Goal: Use online tool/utility: Utilize a website feature to perform a specific function

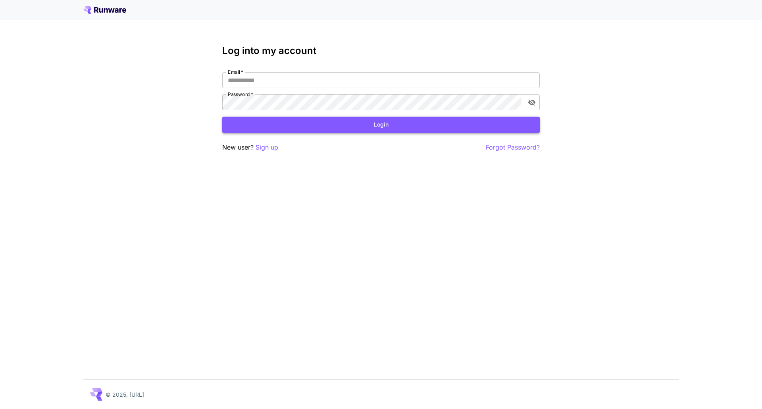
type input "**********"
click at [292, 123] on button "Login" at bounding box center [380, 125] width 317 height 16
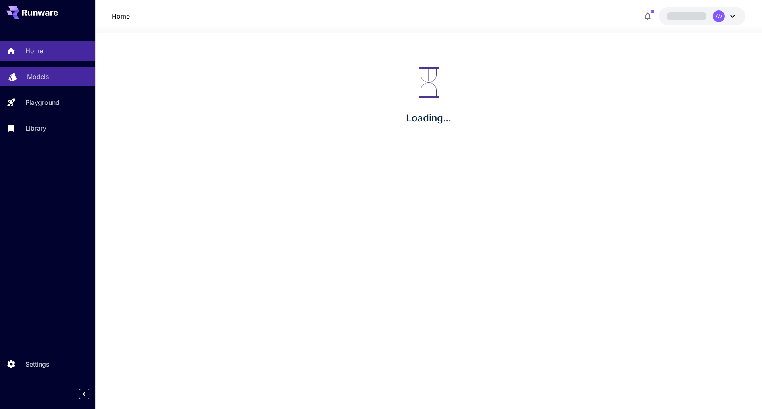
click at [50, 68] on link "Models" at bounding box center [47, 76] width 95 height 19
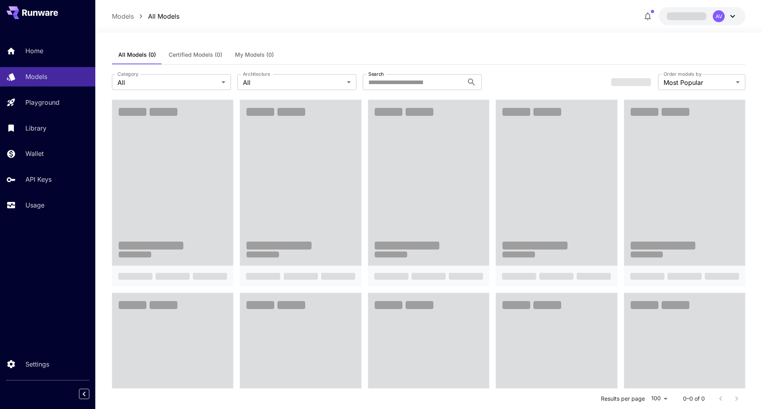
click at [35, 229] on div "Home Models Playground Library Wallet API Keys Usage" at bounding box center [47, 127] width 95 height 205
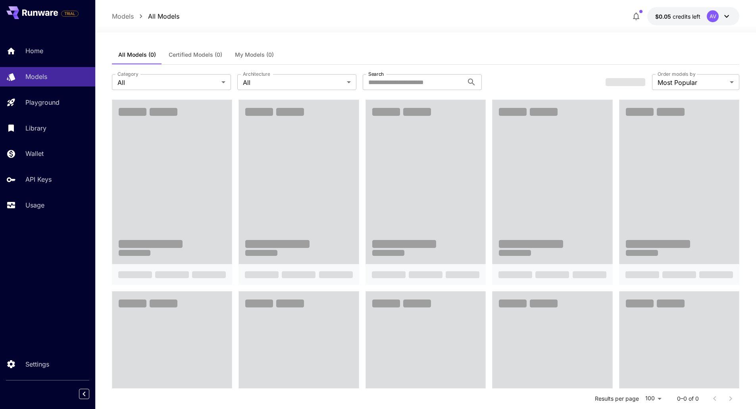
click at [17, 318] on div "TRIAL Home Models Playground Library Wallet API Keys Usage Settings" at bounding box center [47, 204] width 95 height 409
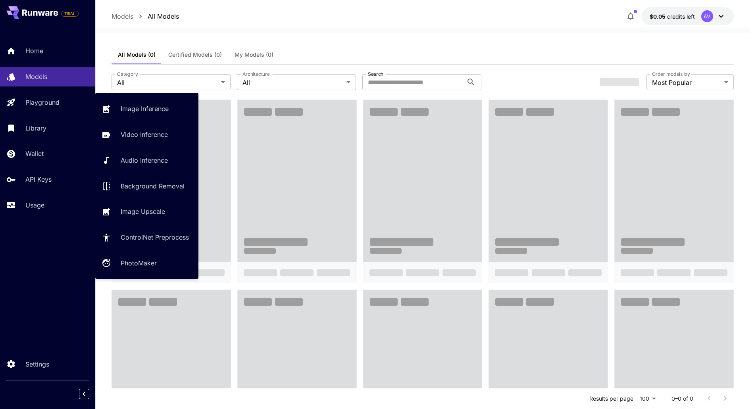
click at [349, 25] on div at bounding box center [422, 28] width 655 height 10
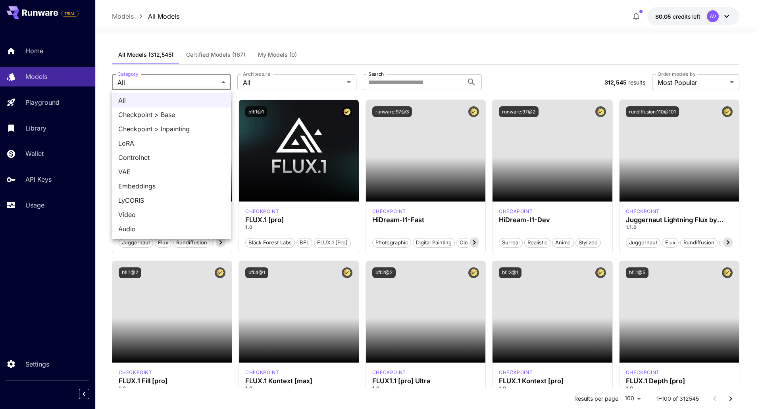
click at [203, 85] on div at bounding box center [381, 204] width 762 height 409
click at [285, 86] on div at bounding box center [381, 204] width 762 height 409
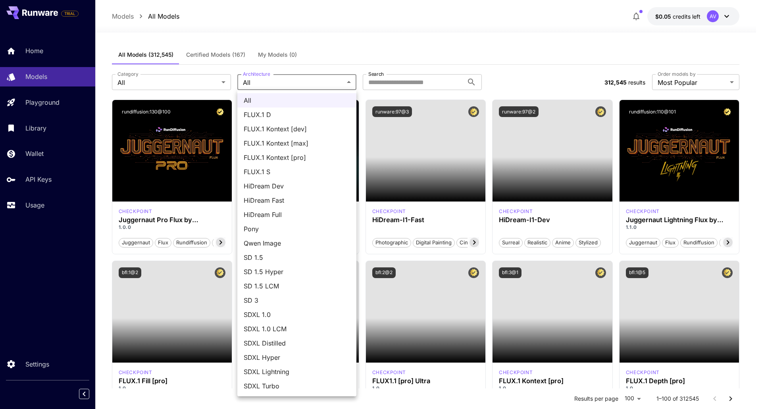
drag, startPoint x: 358, startPoint y: 159, endPoint x: 355, endPoint y: 193, distance: 33.8
click at [355, 202] on div "All FLUX.1 D FLUX.1 Kontext [dev] FLUX.1 Kontext [max] FLUX.1 Kontext [pro] FLU…" at bounding box center [381, 204] width 762 height 409
drag, startPoint x: 357, startPoint y: 178, endPoint x: 315, endPoint y: 60, distance: 125.7
click at [357, 203] on div at bounding box center [381, 204] width 762 height 409
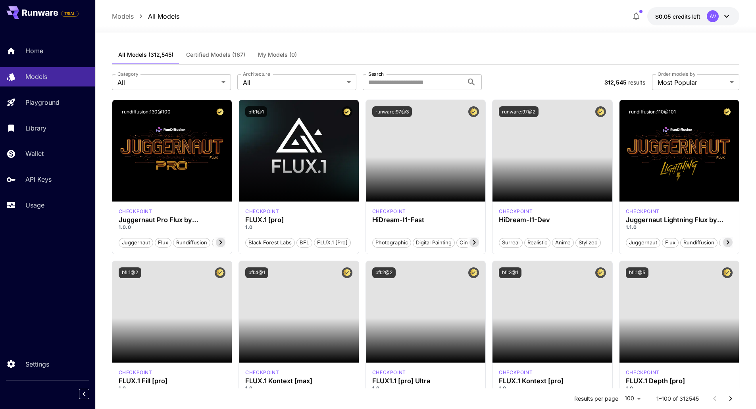
click at [223, 53] on span "Certified Models (167)" at bounding box center [215, 54] width 59 height 7
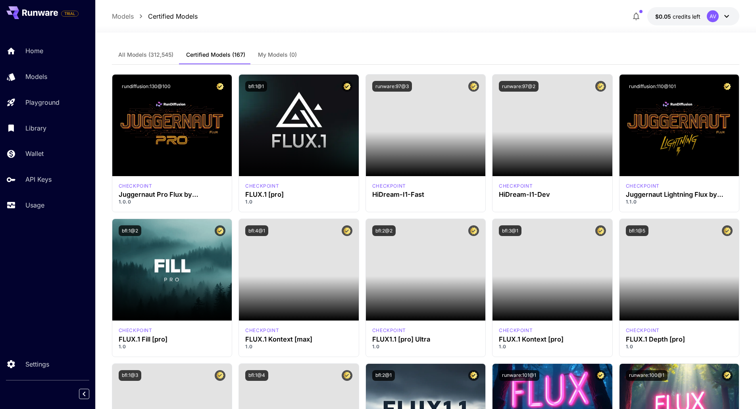
click at [298, 30] on div at bounding box center [425, 28] width 660 height 10
click at [148, 53] on span "All Models (312,545)" at bounding box center [145, 54] width 55 height 7
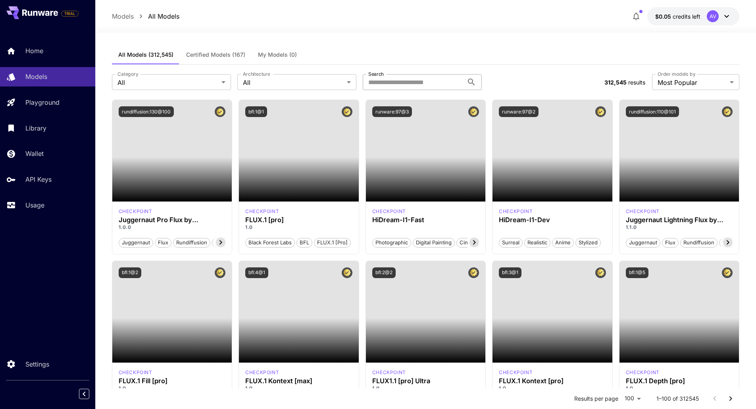
click at [400, 81] on input "Search" at bounding box center [413, 82] width 101 height 16
click at [41, 104] on p "Playground" at bounding box center [42, 103] width 34 height 10
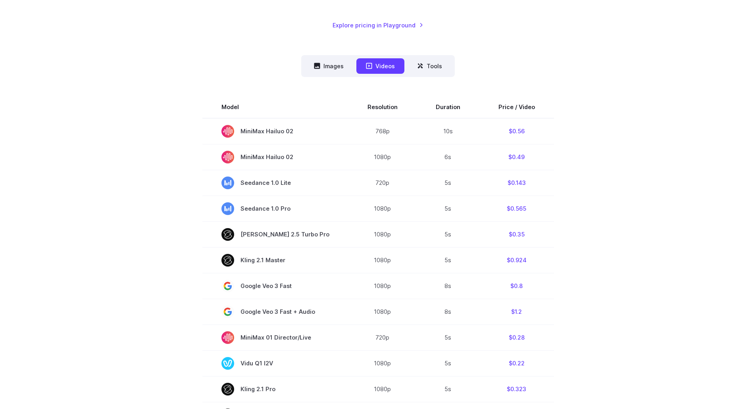
scroll to position [159, 0]
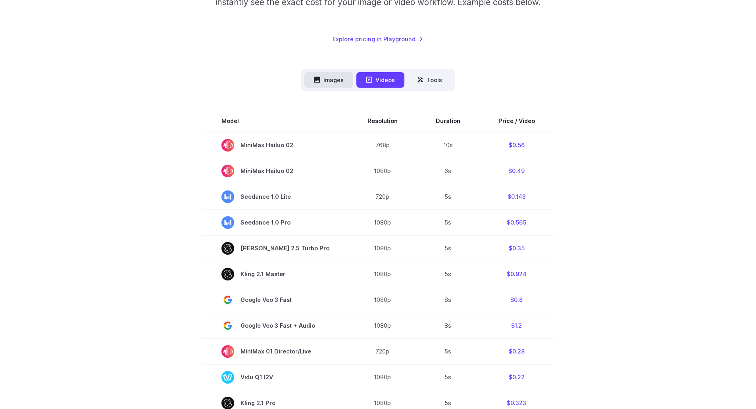
click at [334, 72] on button "Images" at bounding box center [328, 79] width 49 height 15
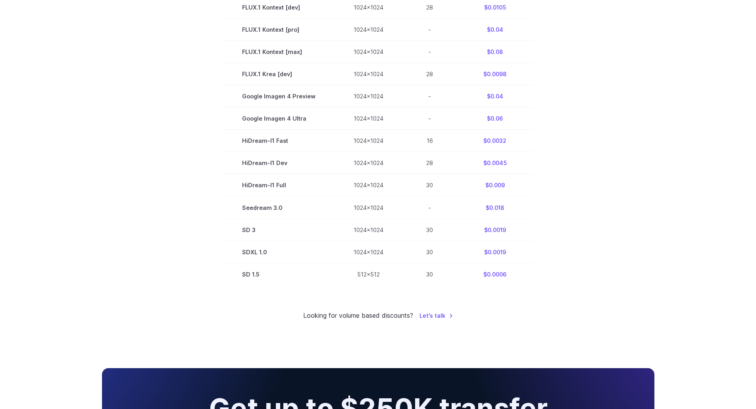
scroll to position [436, 0]
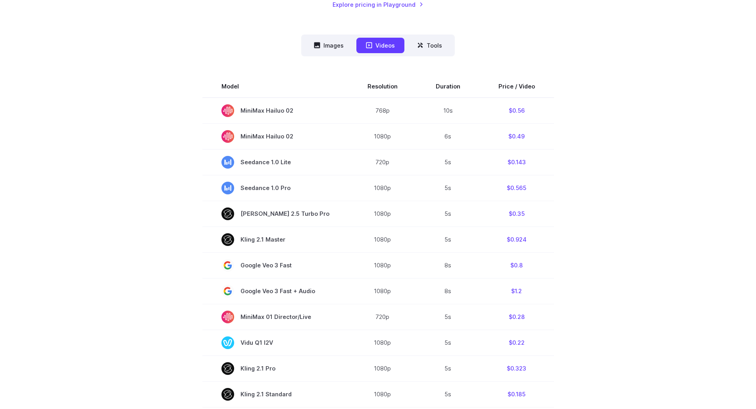
scroll to position [119, 0]
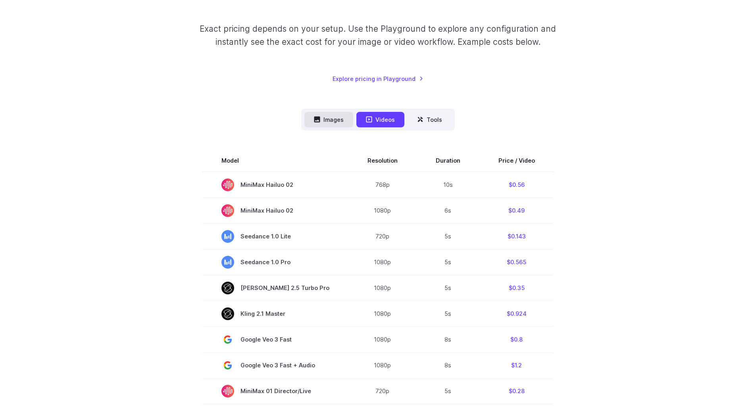
click at [334, 120] on button "Images" at bounding box center [328, 119] width 49 height 15
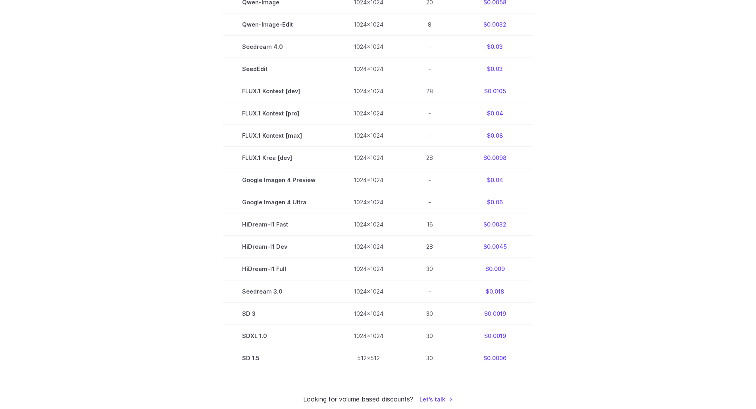
scroll to position [357, 0]
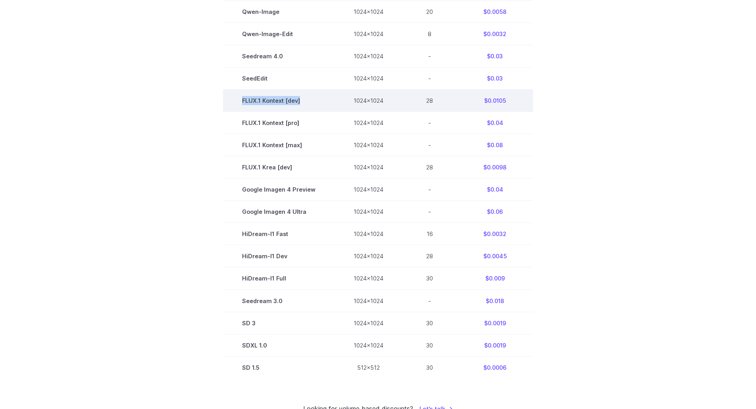
drag, startPoint x: 298, startPoint y: 103, endPoint x: 243, endPoint y: 99, distance: 54.5
click at [243, 99] on td "FLUX.1 Kontext [dev]" at bounding box center [278, 101] width 111 height 22
copy td "FLUX.1 Kontext [dev]"
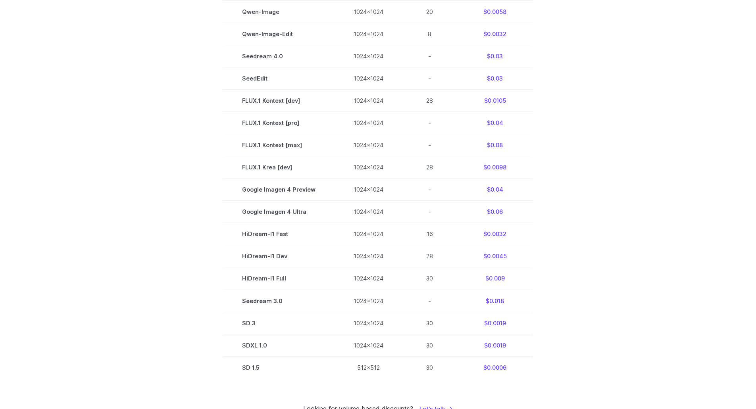
click at [153, 138] on section "Model Size Steps Price / Image FLUX.1 [schnell] 1024x1024 4 $0.0013 FLUX.1 [dev…" at bounding box center [378, 145] width 552 height 467
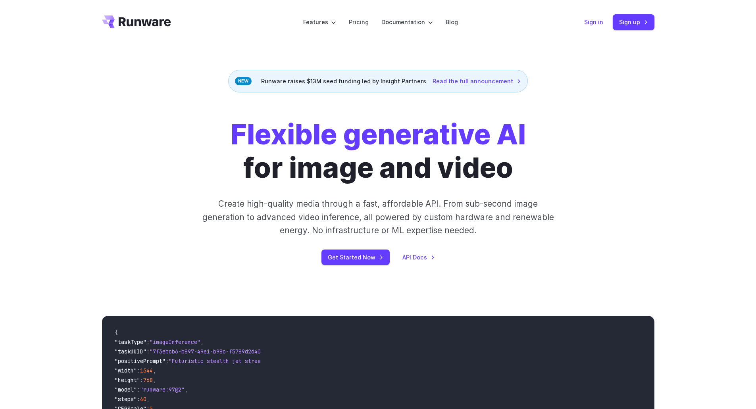
click at [590, 25] on link "Sign in" at bounding box center [593, 21] width 19 height 9
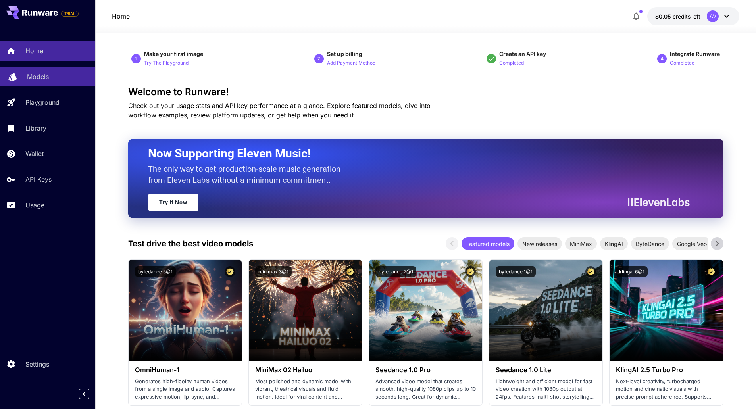
click at [48, 81] on p "Models" at bounding box center [38, 77] width 22 height 10
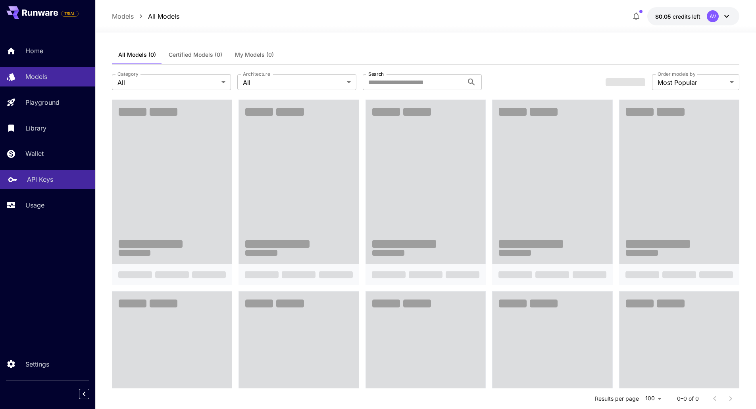
click at [33, 177] on p "API Keys" at bounding box center [40, 180] width 26 height 10
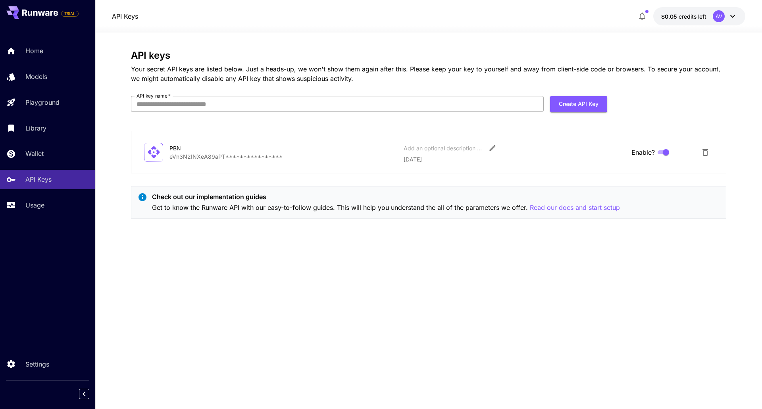
click at [190, 105] on input "API key name   *" at bounding box center [337, 104] width 413 height 16
paste input "**********"
click at [232, 109] on input "**********" at bounding box center [337, 104] width 413 height 16
type input "**********"
click at [582, 109] on button "Create API Key" at bounding box center [578, 104] width 57 height 16
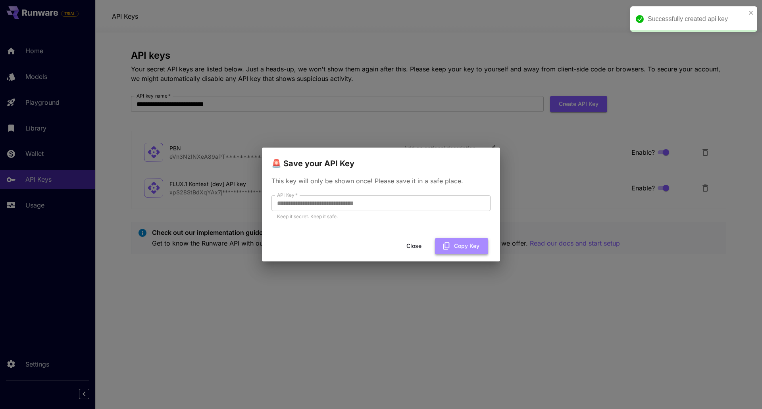
click at [459, 249] on button "Copy Key" at bounding box center [461, 246] width 53 height 16
click at [404, 376] on div "**********" at bounding box center [381, 204] width 762 height 409
click at [415, 249] on button "Close" at bounding box center [414, 246] width 36 height 16
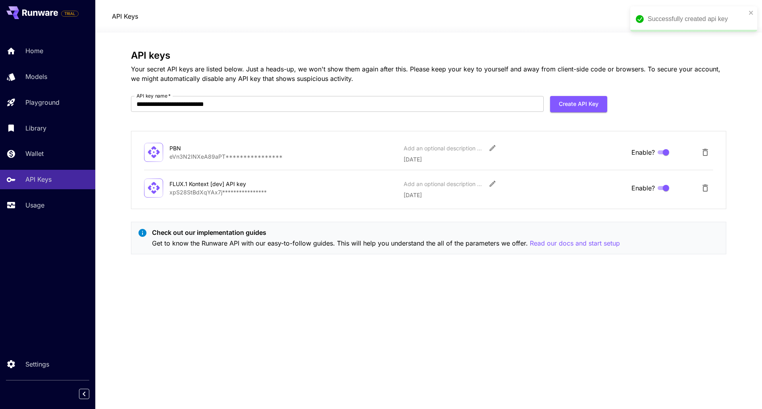
click at [359, 307] on div "**********" at bounding box center [428, 221] width 595 height 342
click at [416, 342] on div "**********" at bounding box center [428, 221] width 595 height 342
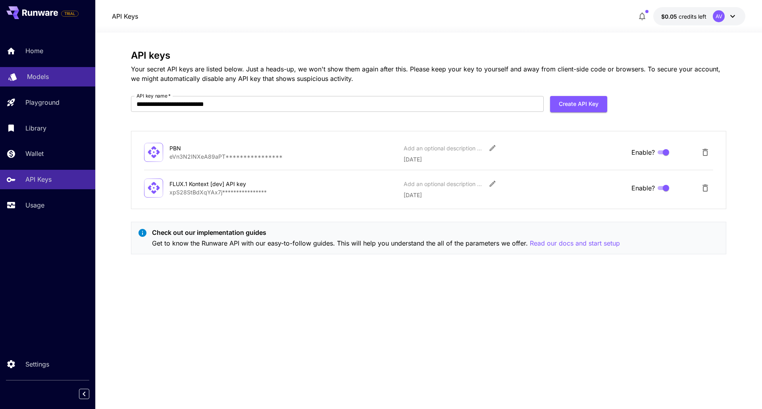
click at [45, 81] on p "Models" at bounding box center [38, 77] width 22 height 10
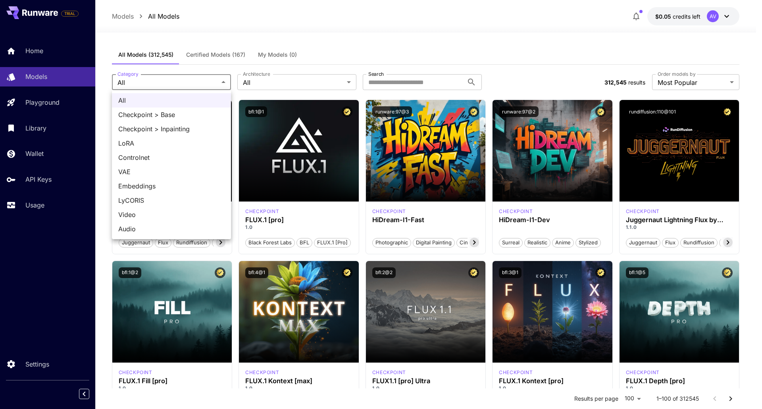
click at [265, 82] on div at bounding box center [381, 204] width 762 height 409
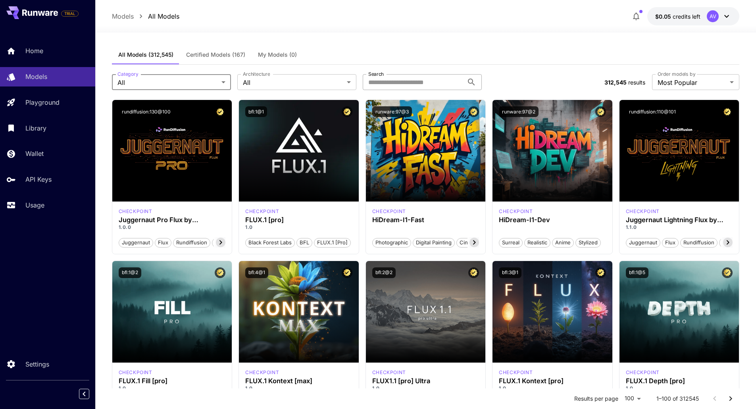
click at [409, 85] on input "Search" at bounding box center [413, 82] width 101 height 16
paste input "**********"
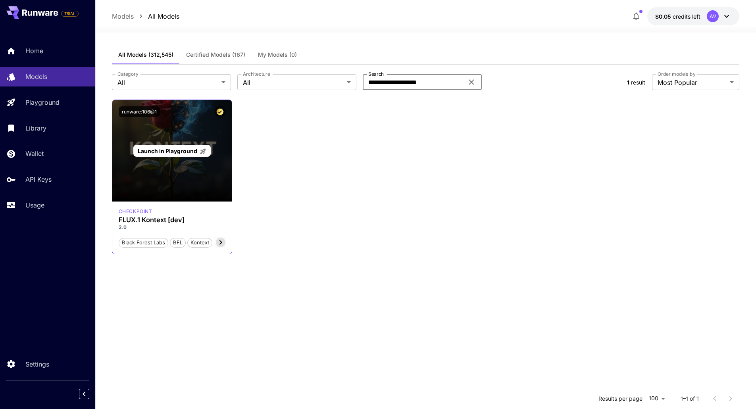
type input "**********"
click at [179, 172] on div "Launch in Playground" at bounding box center [172, 151] width 120 height 102
click at [183, 153] on span "Launch in Playground" at bounding box center [168, 151] width 60 height 7
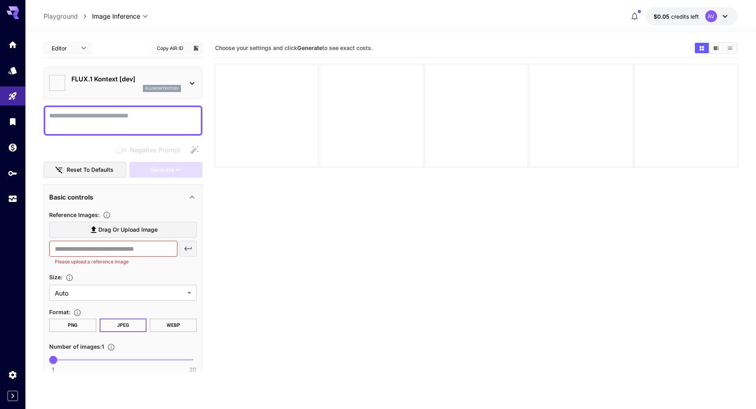
type input "*******"
click at [172, 51] on button "Copy AIR ID" at bounding box center [170, 48] width 36 height 12
click at [173, 45] on button "Copy AIR ID" at bounding box center [170, 48] width 36 height 12
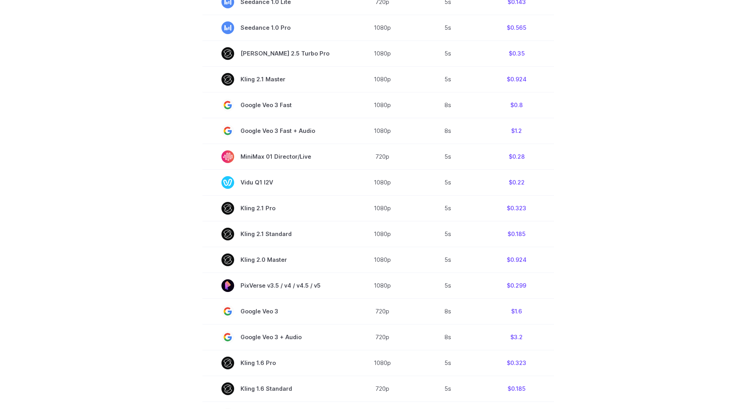
scroll to position [357, 0]
